Goal: Transaction & Acquisition: Purchase product/service

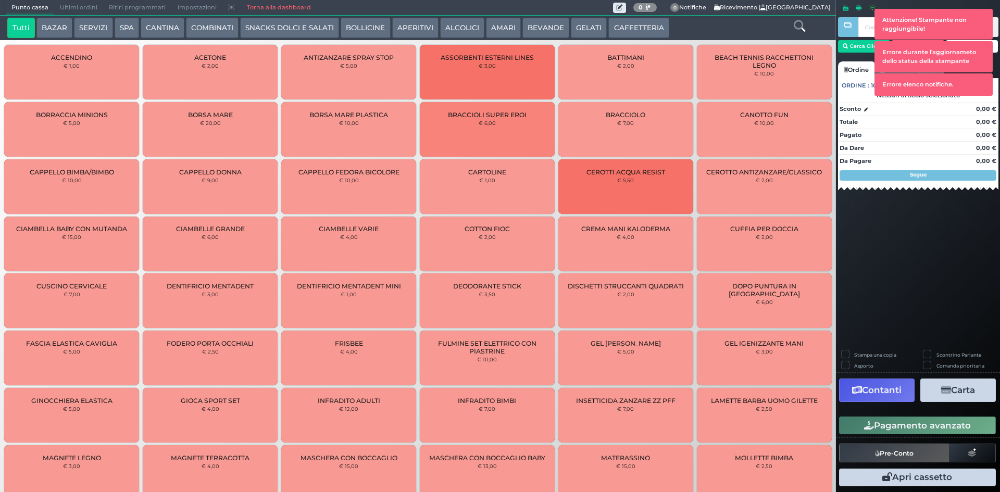
click at [80, 8] on span "Ultimi ordini" at bounding box center [78, 8] width 49 height 15
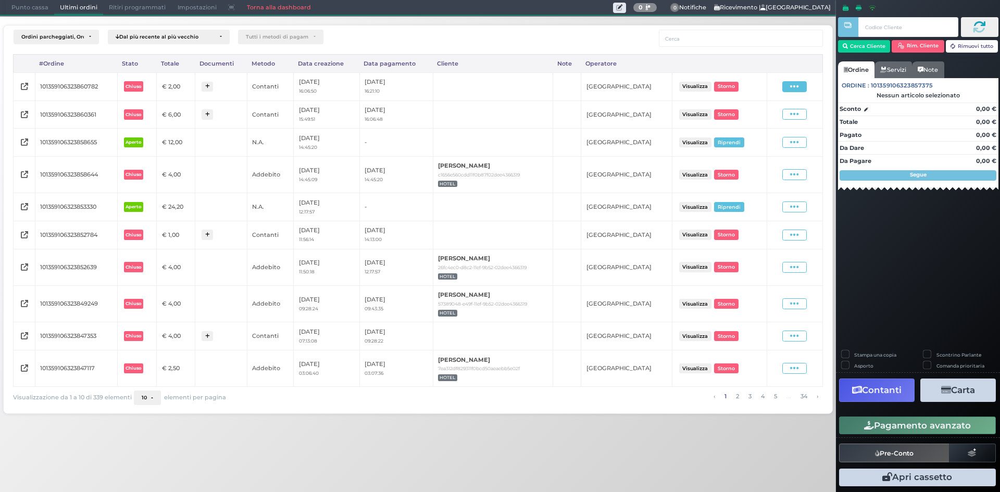
click at [788, 91] on span at bounding box center [794, 86] width 24 height 11
click at [771, 121] on span "Ristampa Pre-Conto" at bounding box center [770, 117] width 43 height 18
click at [880, 47] on button "Cerca Cliente" at bounding box center [864, 46] width 53 height 12
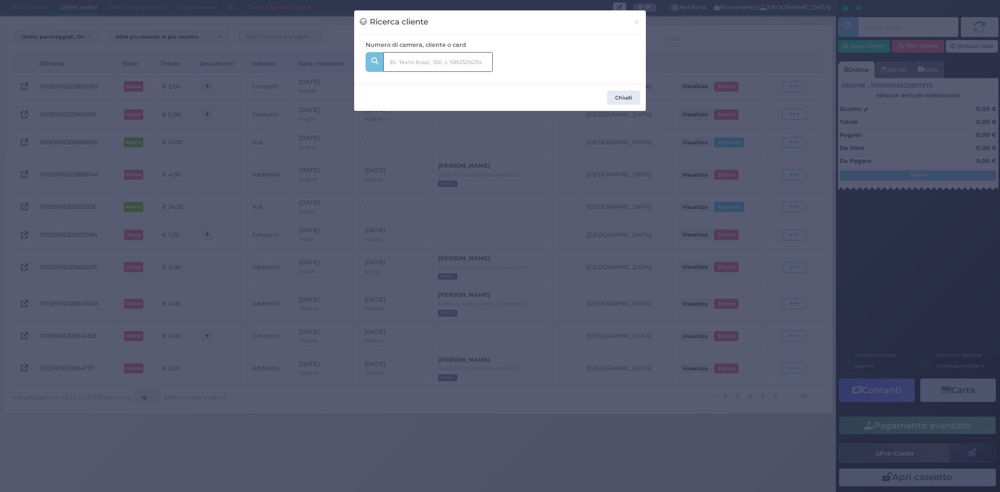
click at [419, 70] on input "text" at bounding box center [437, 62] width 109 height 20
type input "148"
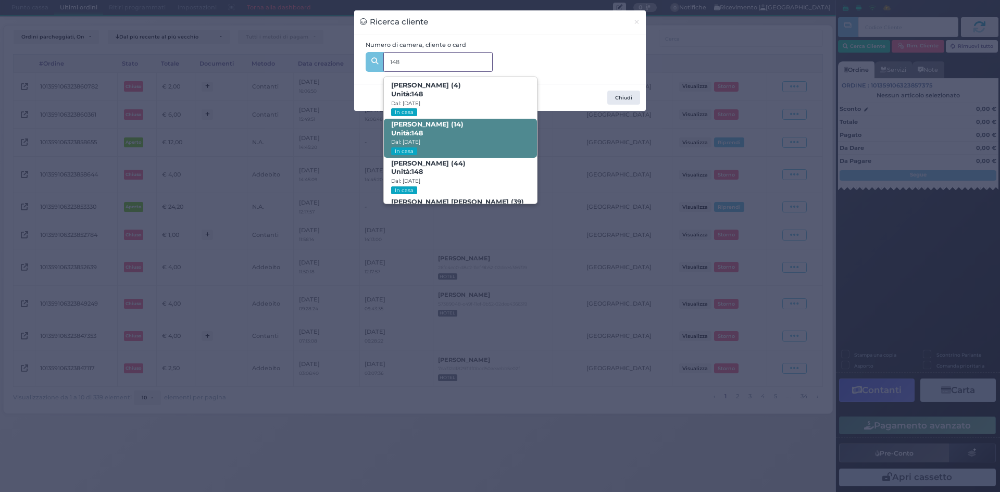
click at [470, 132] on span "FEDERICO ZACCARIA (14) Unità: 148 Dal: 31/08/2025 In casa" at bounding box center [460, 138] width 153 height 39
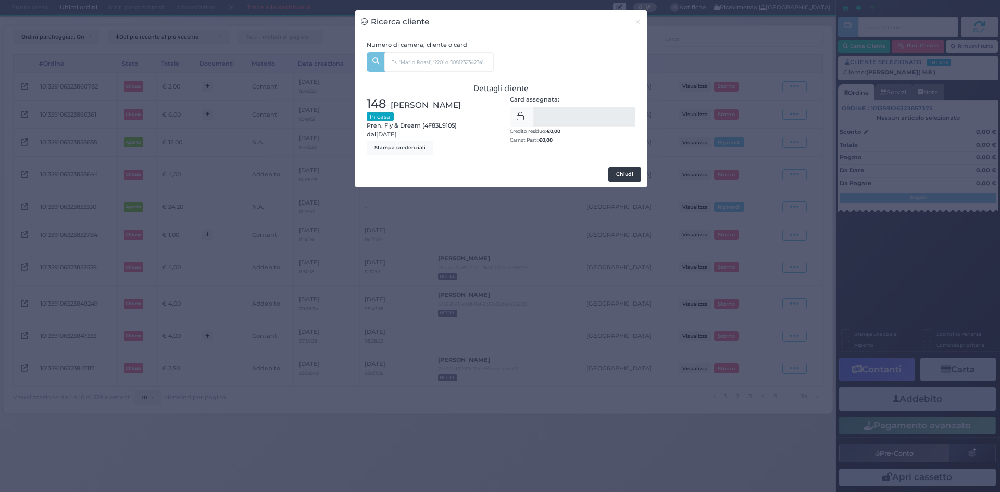
click at [632, 174] on button "Chiudi" at bounding box center [624, 174] width 33 height 15
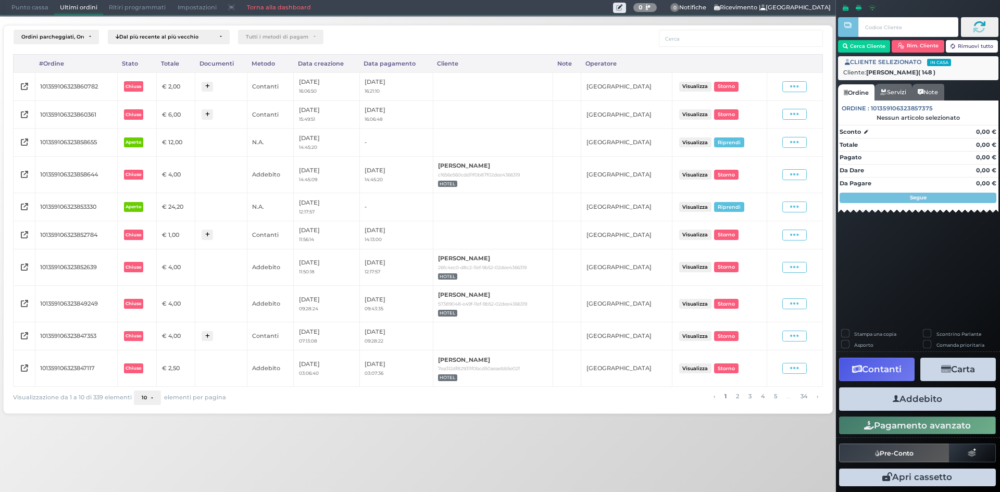
click at [45, 10] on span "Punto cassa" at bounding box center [30, 8] width 48 height 15
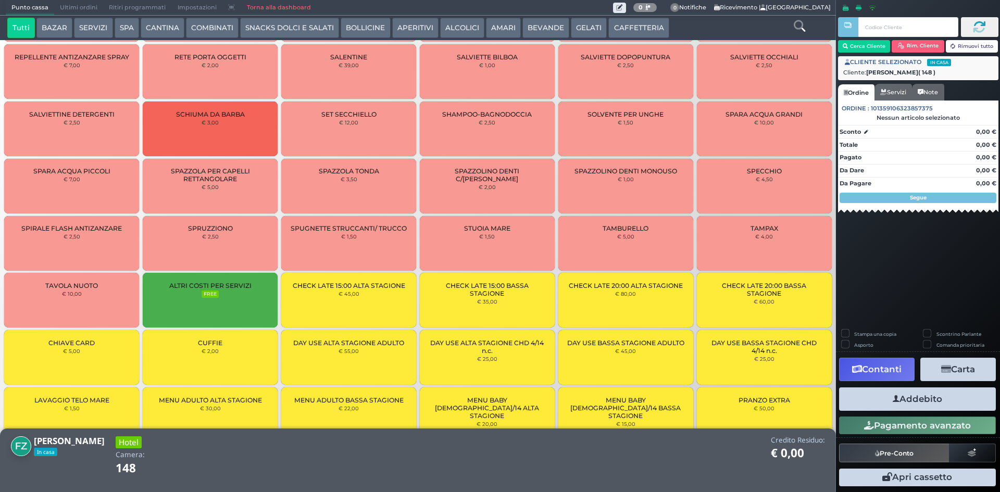
scroll to position [1116, 0]
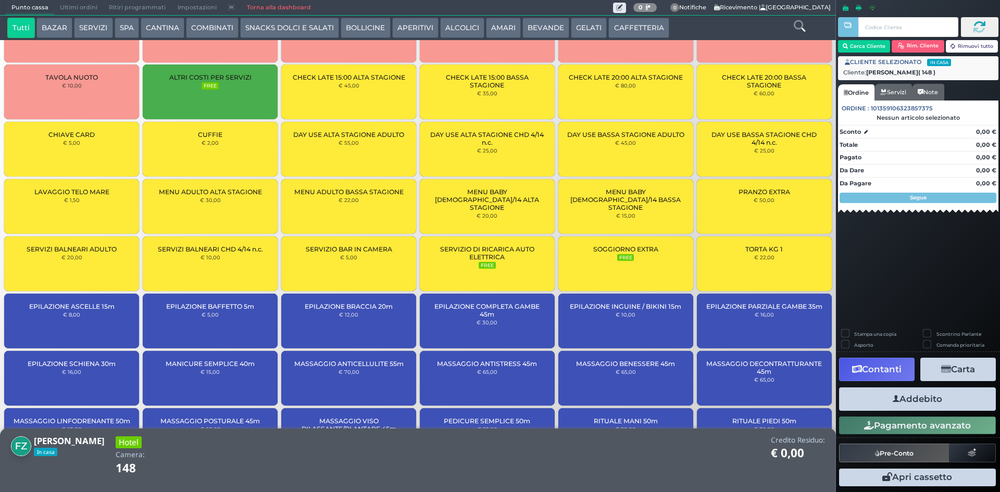
click at [231, 133] on div "CUFFIE € 2,00" at bounding box center [210, 149] width 135 height 55
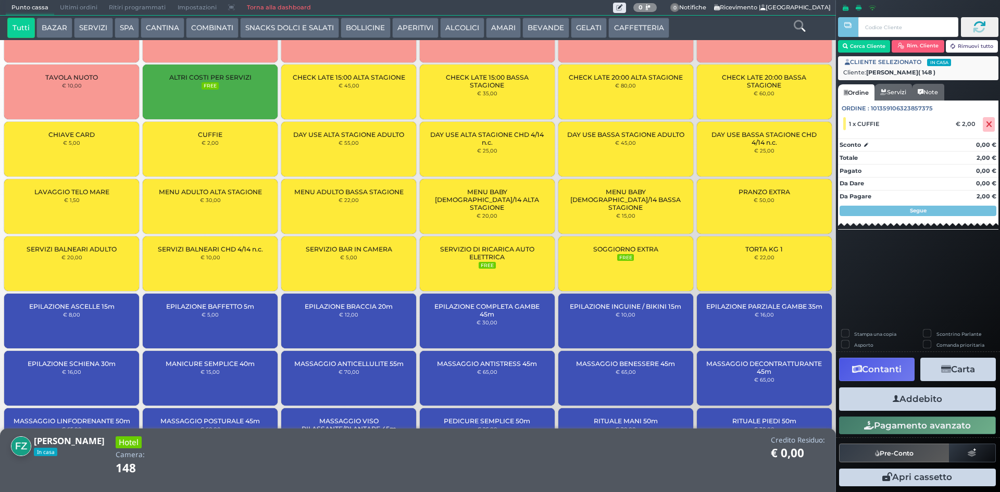
click at [904, 398] on button "Addebito" at bounding box center [917, 398] width 157 height 23
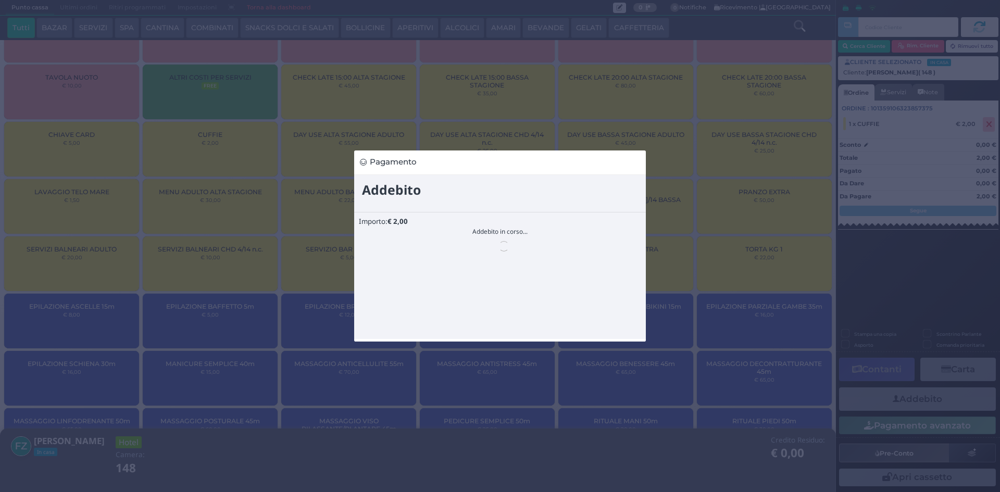
scroll to position [0, 0]
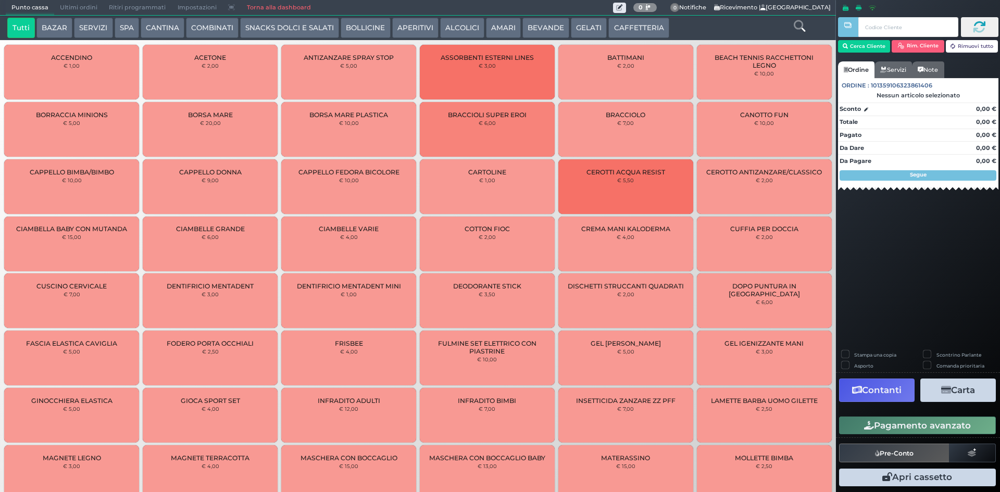
click at [52, 28] on button "BAZAR" at bounding box center [54, 28] width 36 height 21
click at [796, 24] on icon at bounding box center [799, 25] width 11 height 11
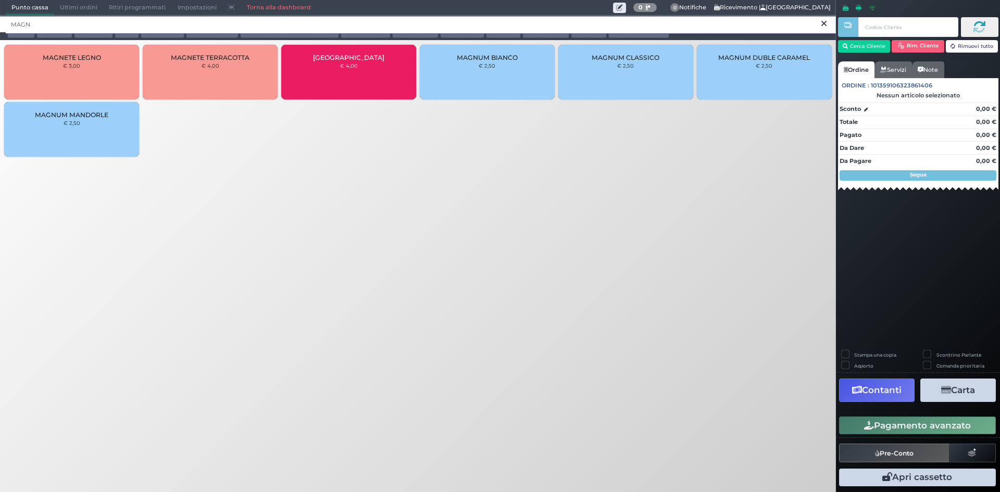
type input "MAGN"
click at [241, 73] on div "MAGNETE TERRACOTTA € 4,00" at bounding box center [210, 72] width 135 height 55
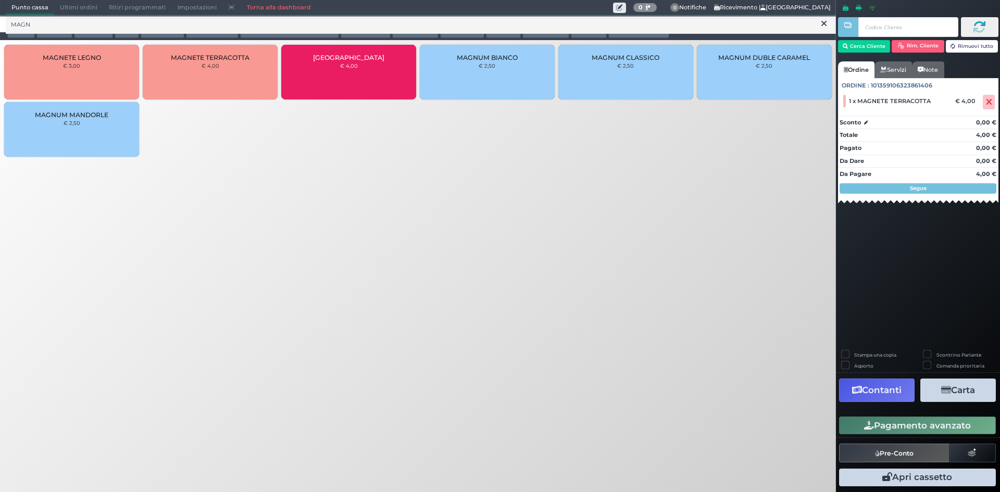
click at [884, 353] on label "Stampa una copia" at bounding box center [875, 355] width 42 height 7
checkbox input "true"
click at [952, 394] on button "Carta" at bounding box center [958, 390] width 76 height 23
